Goal: Transaction & Acquisition: Book appointment/travel/reservation

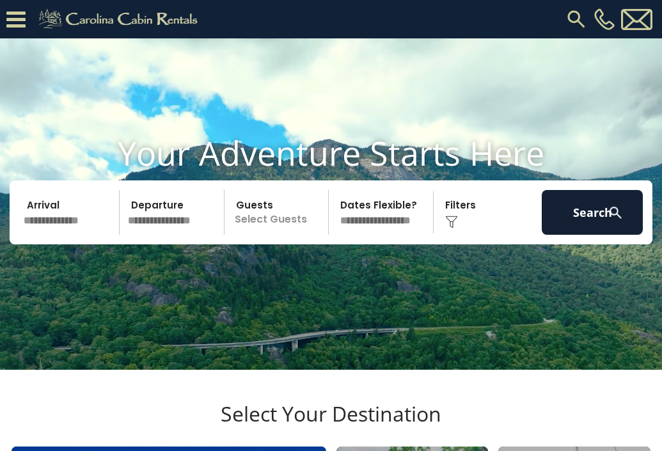
click at [74, 235] on input "text" at bounding box center [69, 212] width 100 height 45
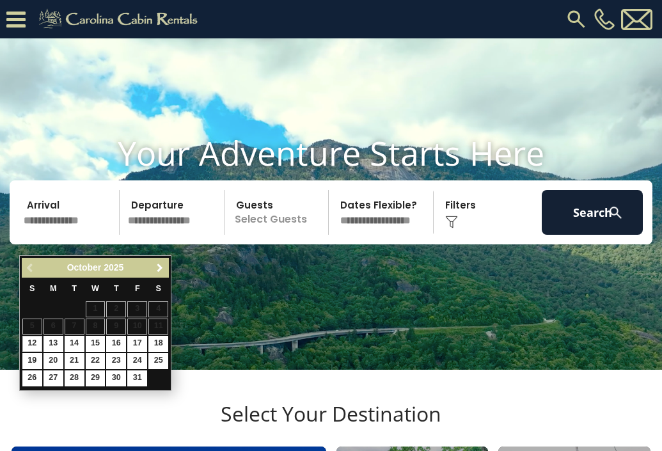
click at [161, 268] on span "Next" at bounding box center [160, 268] width 10 height 10
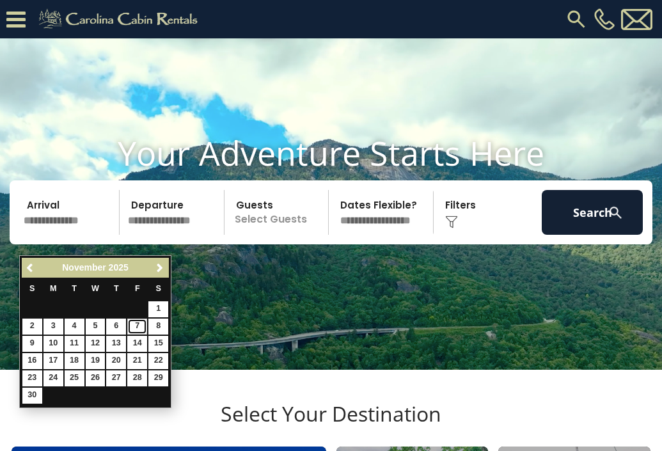
click at [140, 326] on link "7" at bounding box center [137, 327] width 20 height 16
type input "*******"
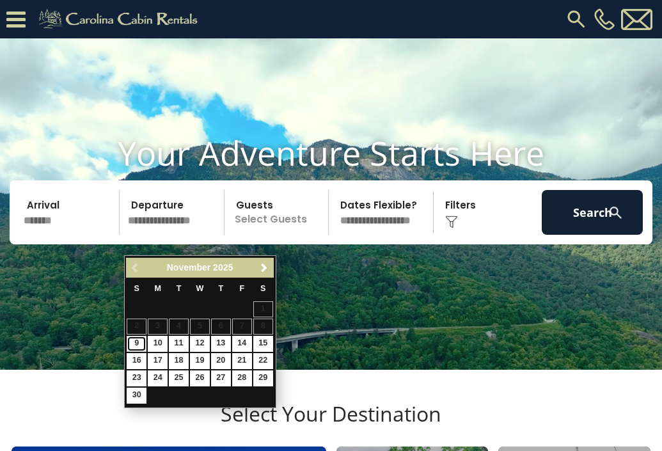
click at [140, 344] on link "9" at bounding box center [137, 344] width 20 height 16
type input "*******"
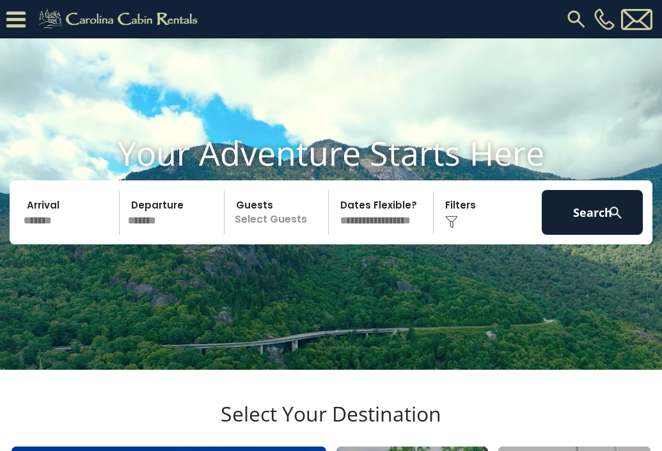
click at [293, 235] on p "Select Guests" at bounding box center [278, 212] width 100 height 45
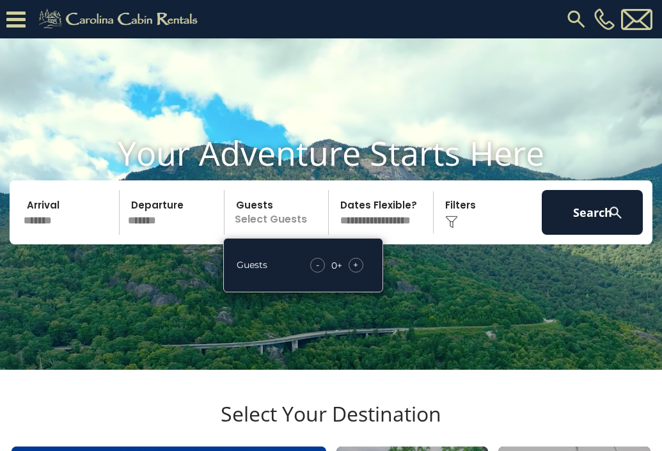
click at [355, 271] on span "+" at bounding box center [355, 265] width 5 height 13
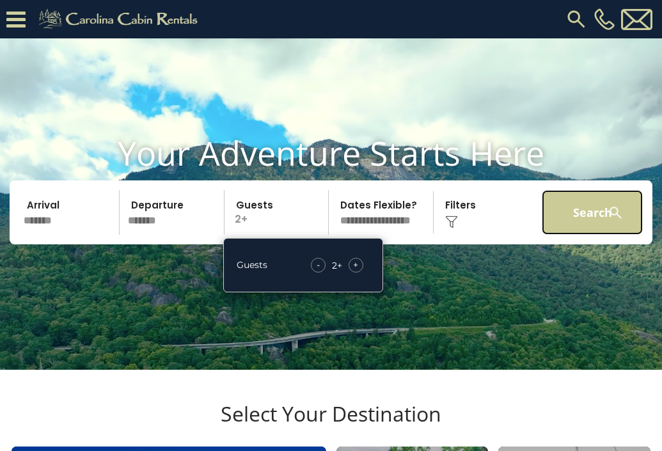
click at [570, 230] on button "Search" at bounding box center [592, 212] width 100 height 45
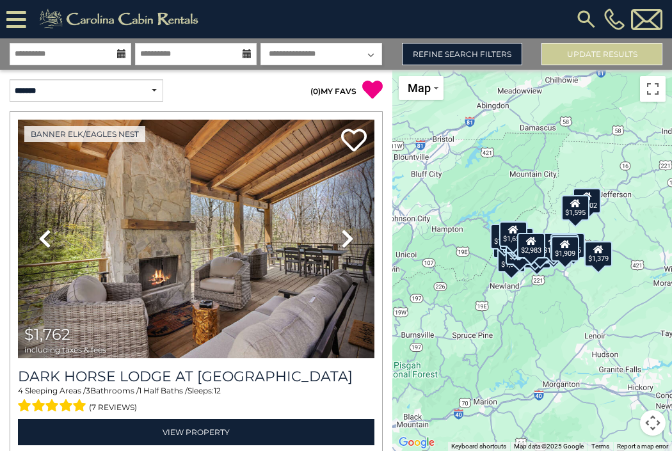
click at [467, 185] on div "$1,762 $1,970 $1,379 $1,641 $1,643 $1,122 $1,129 $755 $1,002 $727 $1,075 $1,328…" at bounding box center [532, 260] width 280 height 381
click at [559, 290] on div "$1,762 $1,970 $1,379 $1,641 $1,643 $1,122 $1,129 $755 $1,002 $727 $1,075 $1,328…" at bounding box center [532, 260] width 280 height 381
click at [463, 60] on link "Refine Search Filters" at bounding box center [462, 54] width 121 height 22
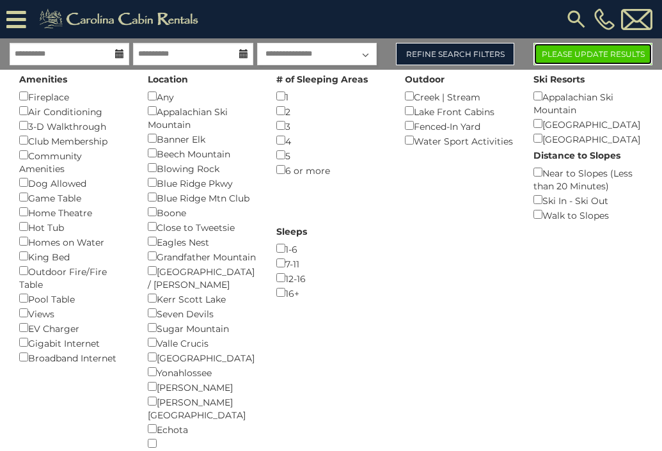
click at [586, 56] on button "Please Update Results" at bounding box center [593, 54] width 119 height 22
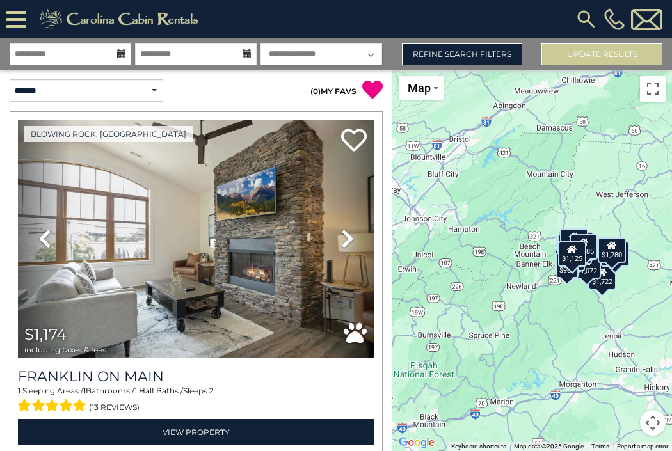
click at [597, 326] on div "$1,174 $2,009 $1,722 $1,290 $2,820 $1,651 $1,137 $988 $1,261 $1,771 $1,258 $1,7…" at bounding box center [532, 260] width 280 height 381
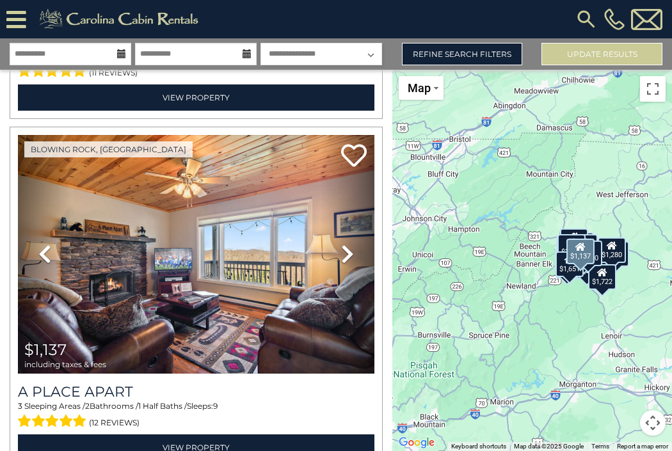
scroll to position [2087, 0]
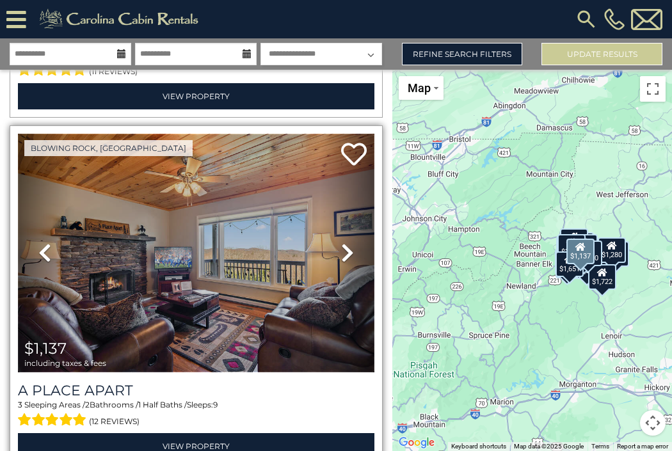
click at [169, 241] on img at bounding box center [196, 253] width 357 height 239
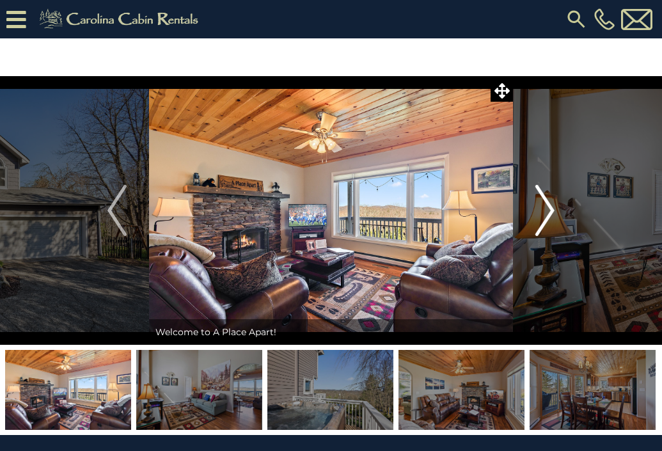
click at [553, 214] on img "Next" at bounding box center [545, 210] width 19 height 51
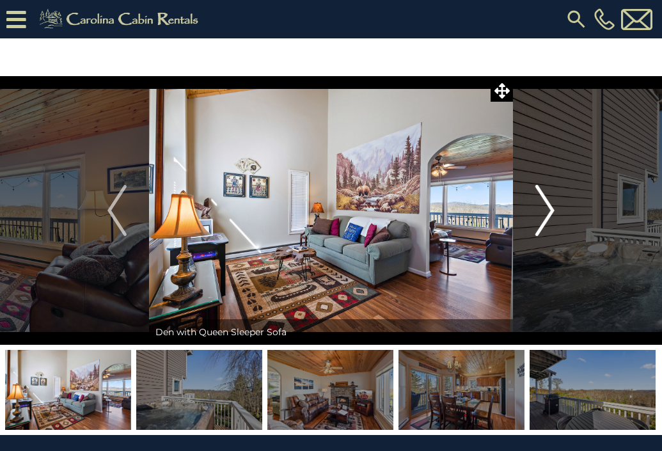
click at [553, 214] on img "Next" at bounding box center [545, 210] width 19 height 51
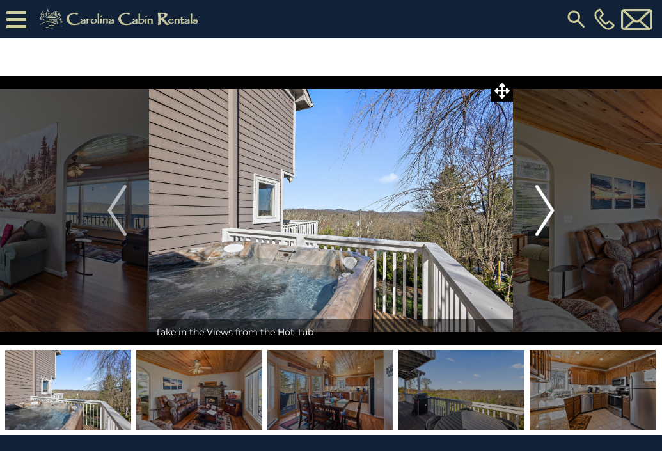
click at [553, 214] on img "Next" at bounding box center [545, 210] width 19 height 51
